Goal: Information Seeking & Learning: Check status

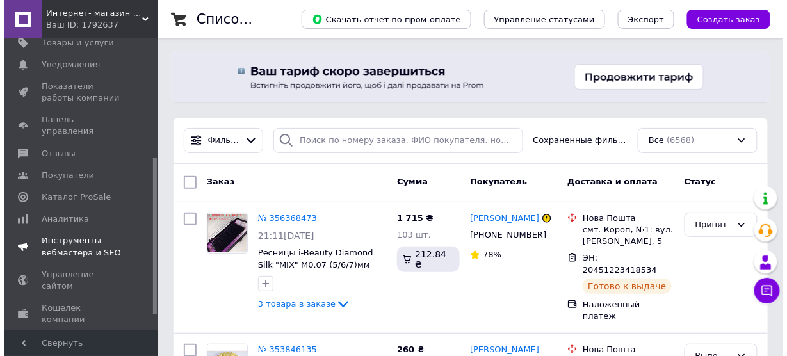
scroll to position [247, 0]
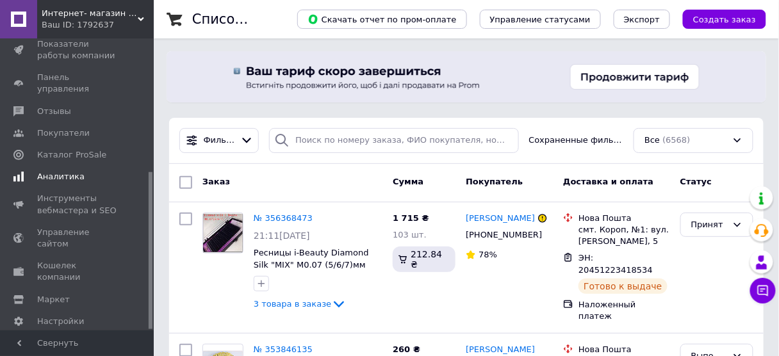
click at [63, 171] on span "Аналитика" at bounding box center [60, 177] width 47 height 12
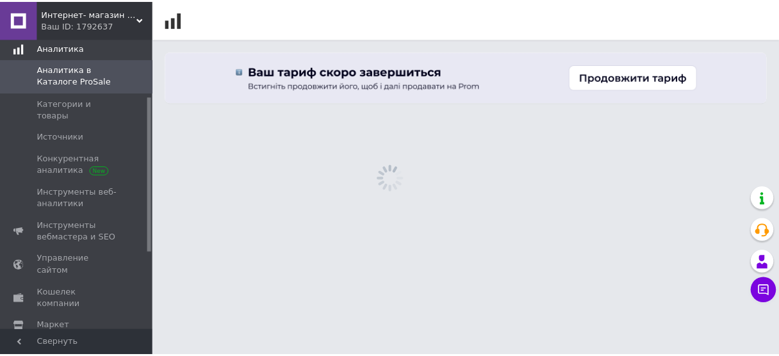
scroll to position [107, 0]
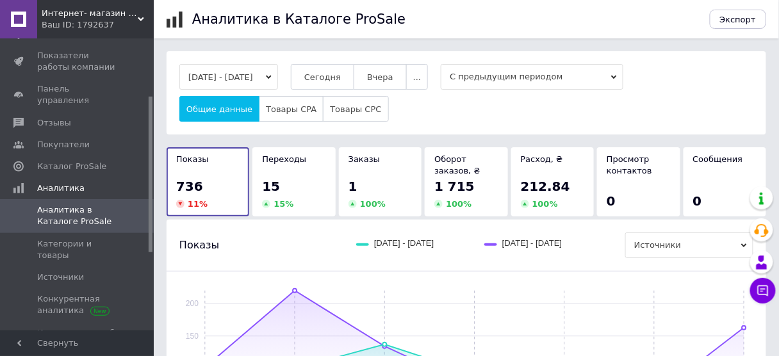
click at [617, 74] on icon at bounding box center [614, 77] width 6 height 6
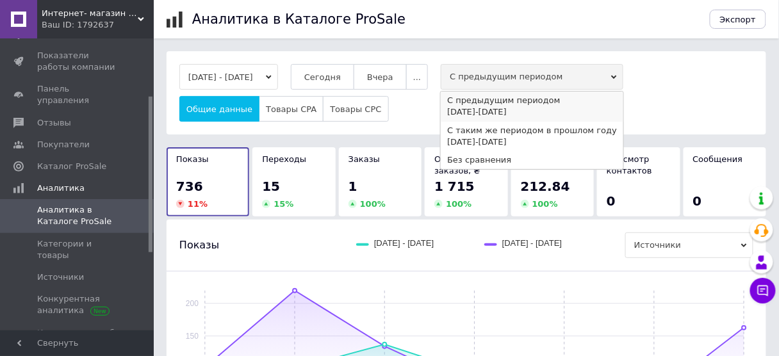
click at [498, 108] on div "[DATE] - [DATE]" at bounding box center [532, 112] width 170 height 12
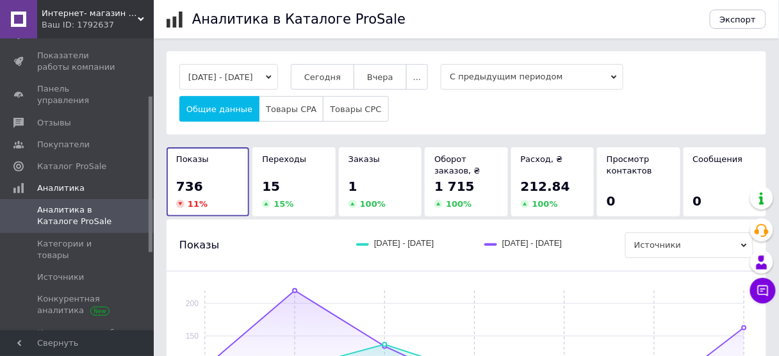
click at [278, 72] on button "[DATE] - [DATE]" at bounding box center [228, 77] width 99 height 26
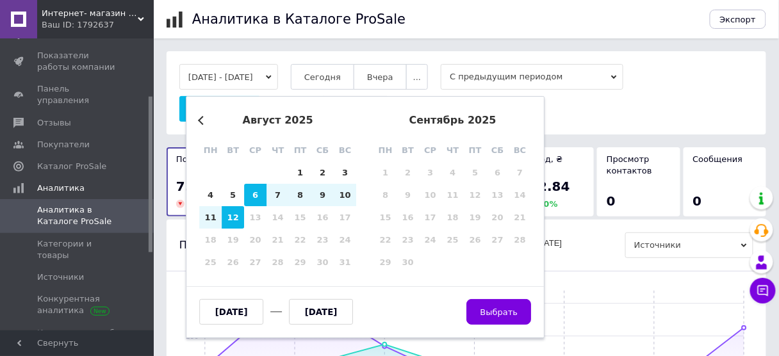
drag, startPoint x: 258, startPoint y: 313, endPoint x: 252, endPoint y: 311, distance: 6.7
click at [252, 311] on input "[DATE]" at bounding box center [231, 312] width 64 height 26
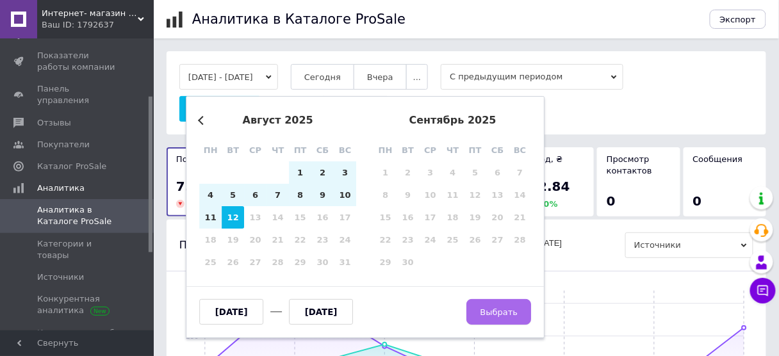
type input "[DATE]"
click at [508, 310] on span "Выбрать" at bounding box center [499, 312] width 38 height 10
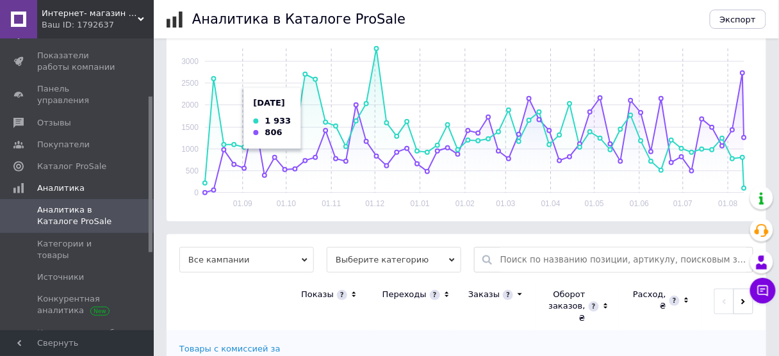
scroll to position [320, 0]
